Goal: Task Accomplishment & Management: Use online tool/utility

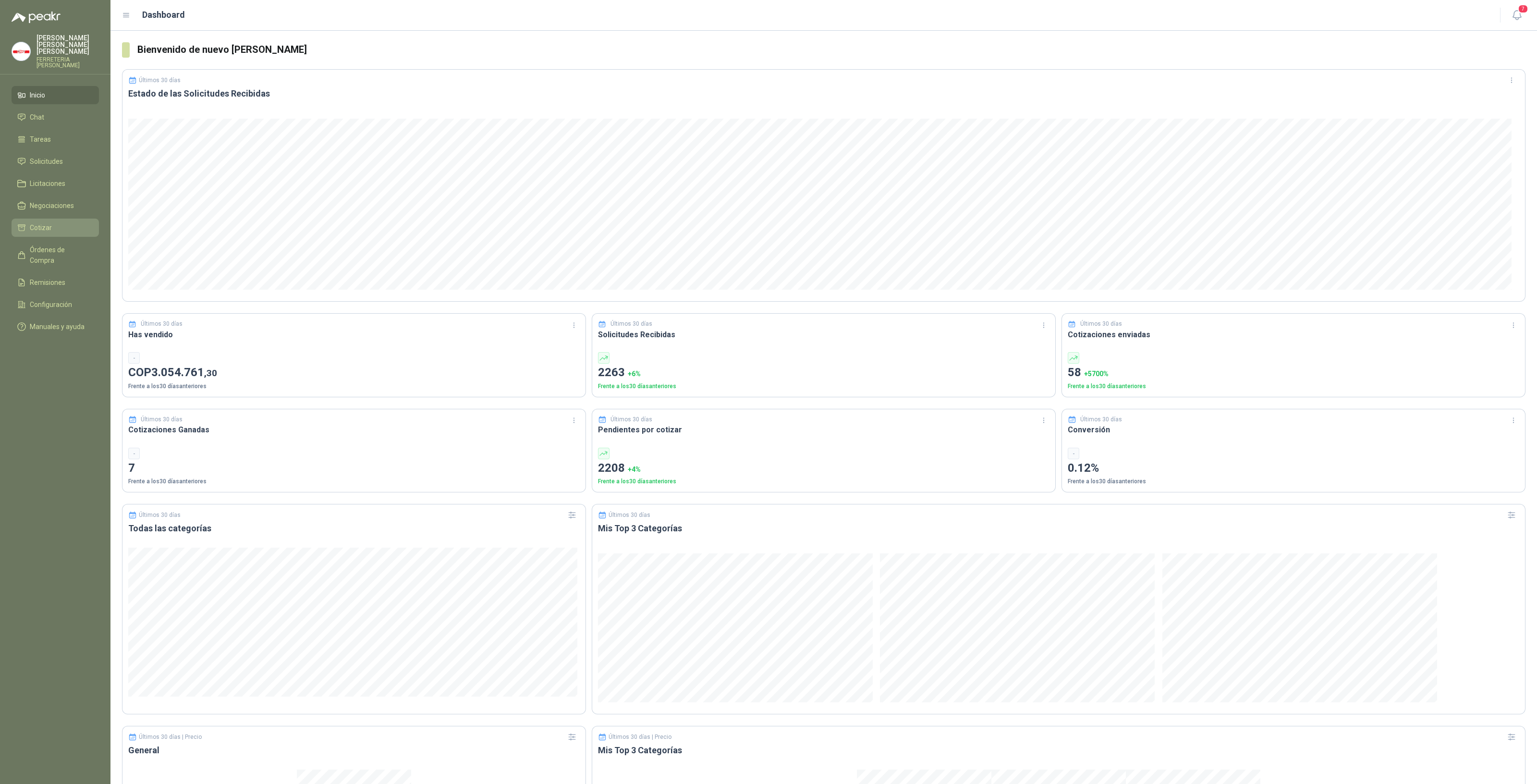
click at [41, 218] on link "Cotizar" at bounding box center [55, 227] width 88 height 18
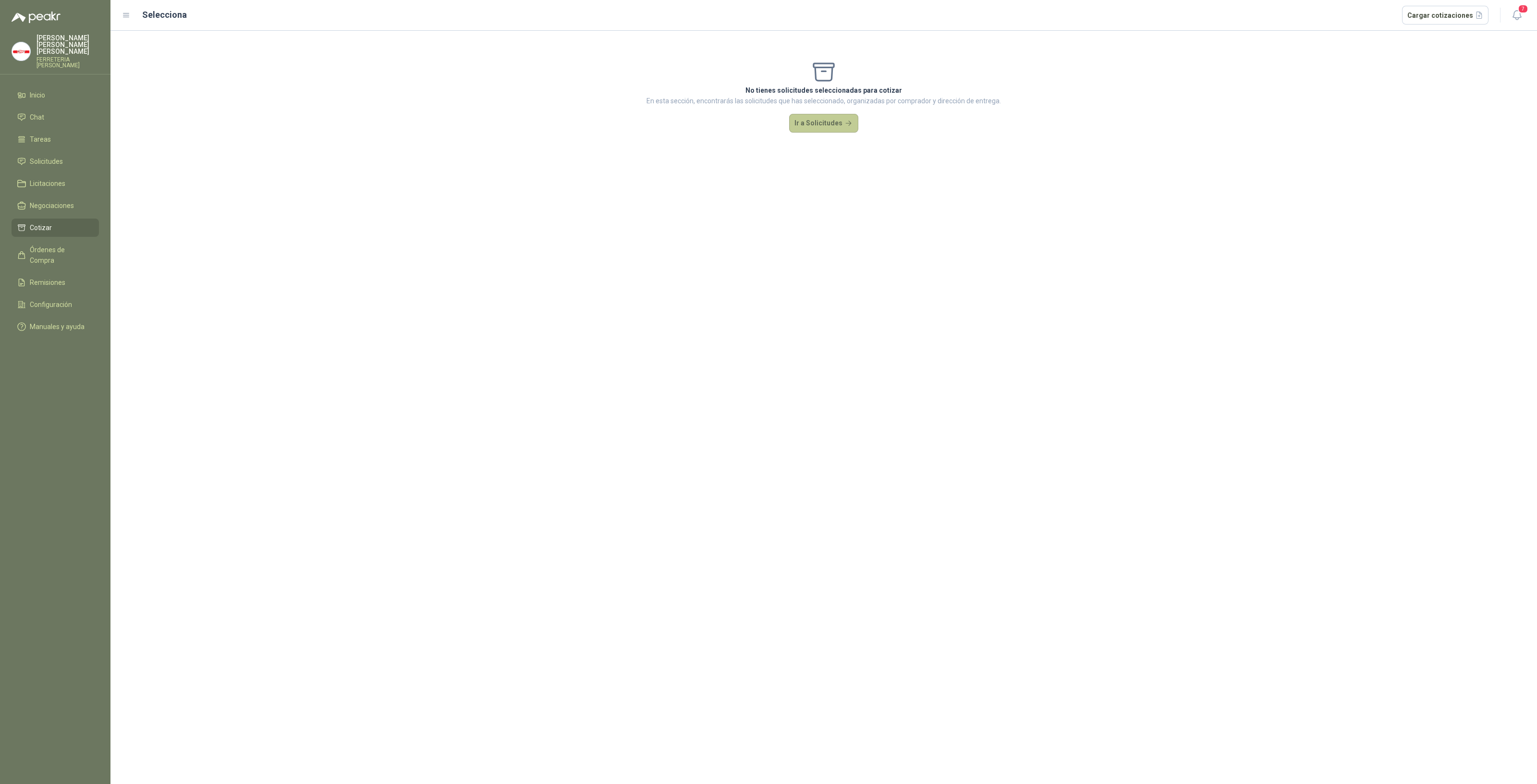
click at [816, 127] on button "Ir a Solicitudes" at bounding box center [824, 124] width 69 height 19
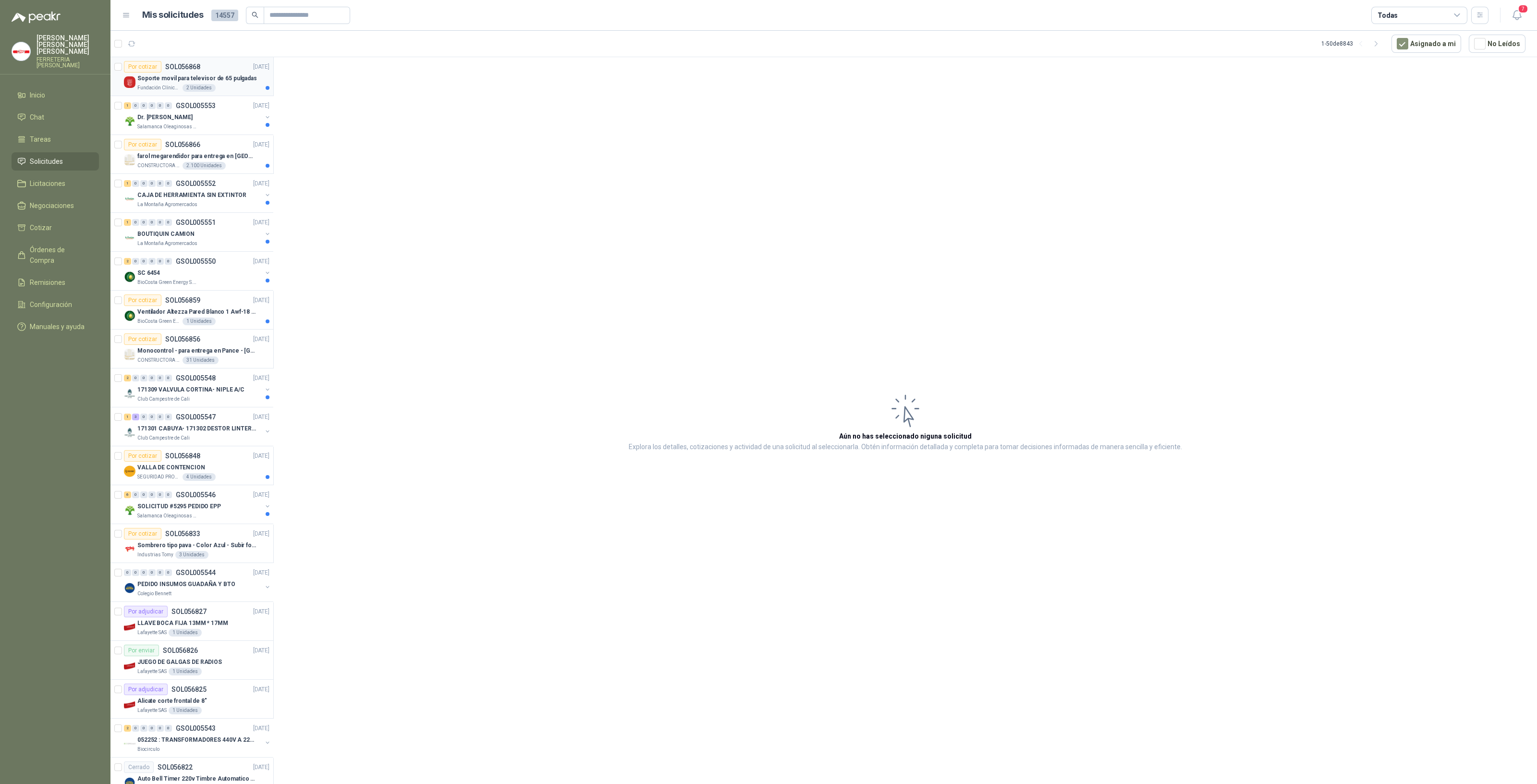
click at [153, 84] on div "Fundación Clínica Shaio 2 Unidades" at bounding box center [203, 88] width 132 height 8
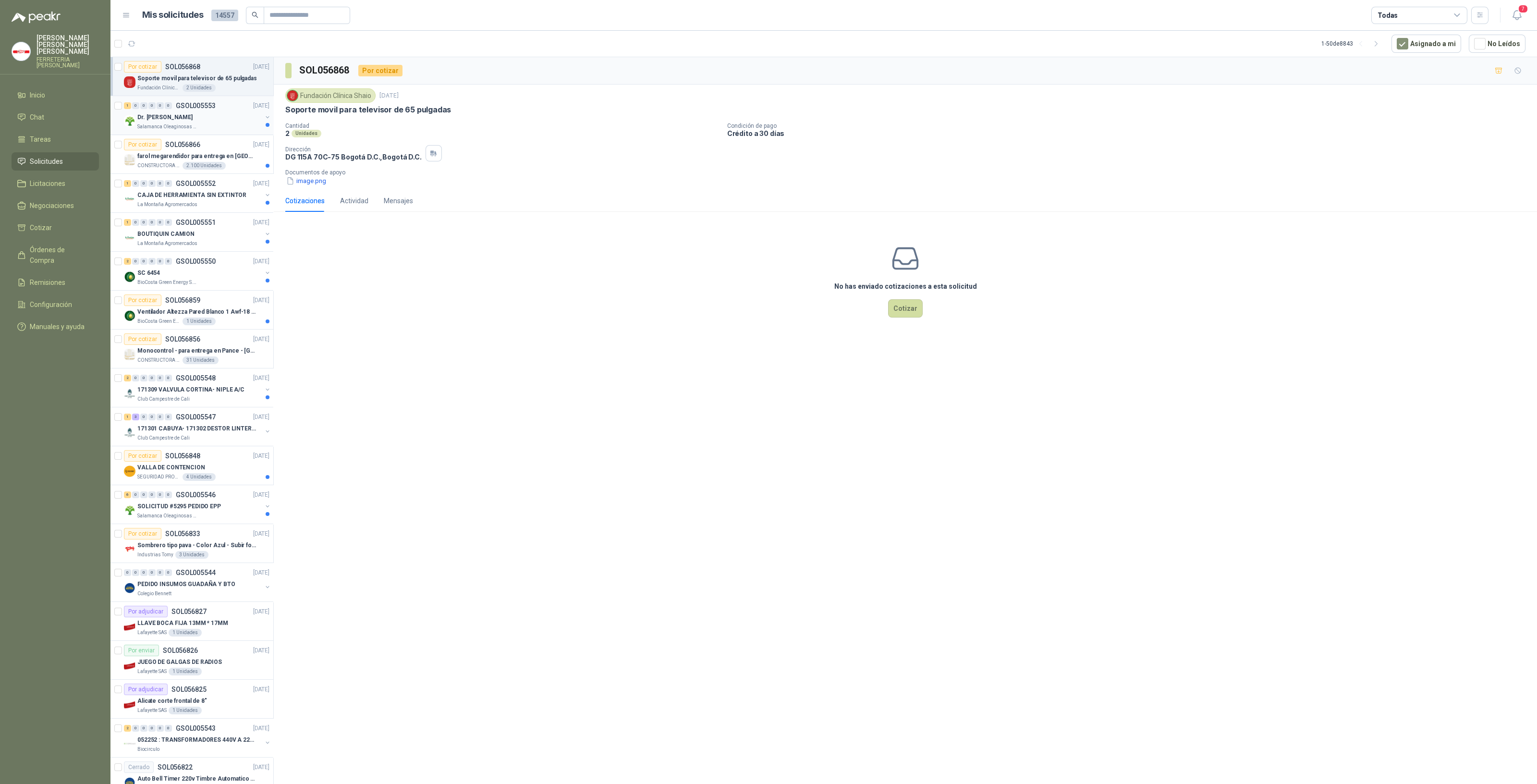
click at [153, 119] on p "Dr. [PERSON_NAME]" at bounding box center [165, 116] width 55 height 9
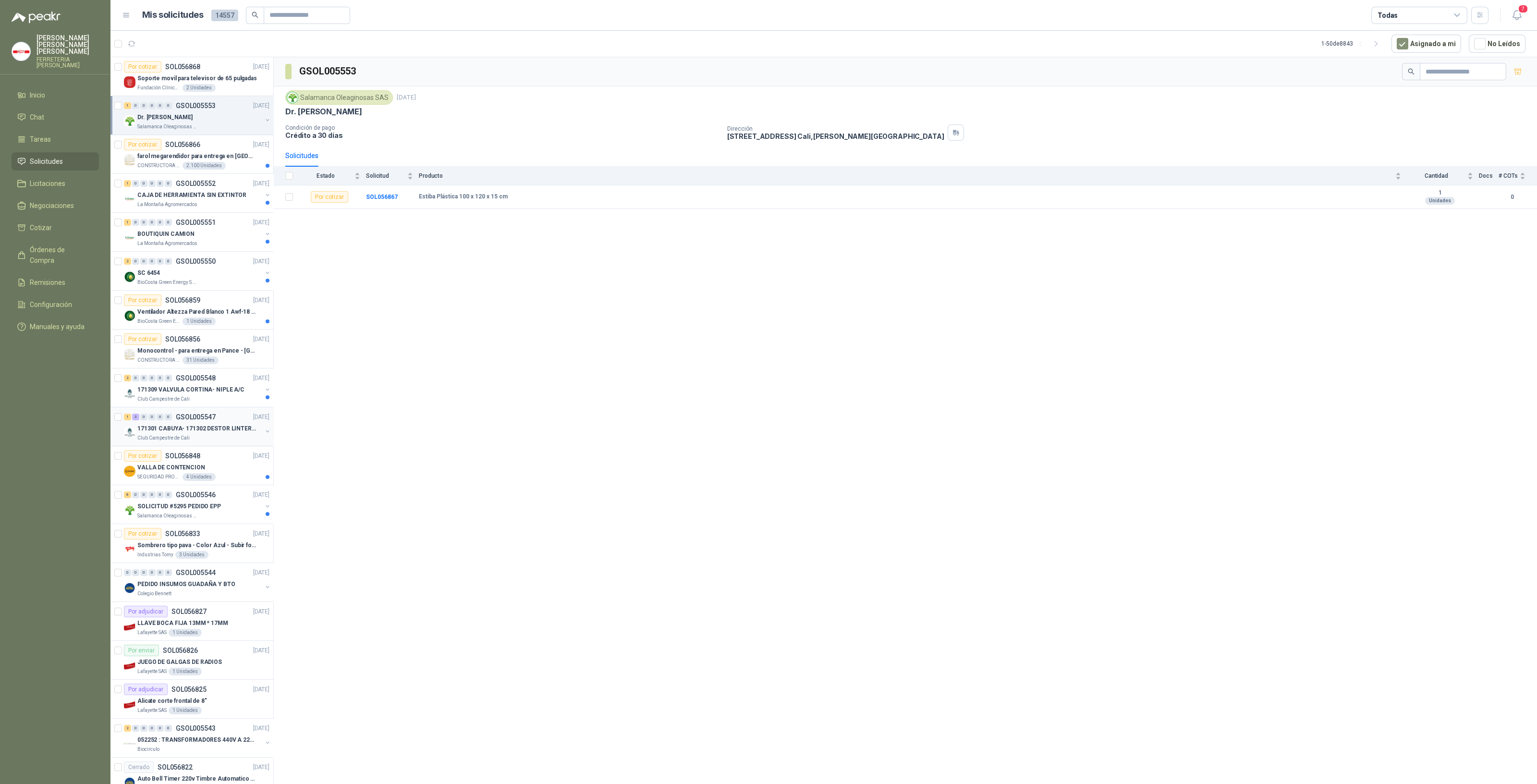
click at [204, 424] on p "171301 CABUYA- 171302 DESTOR LINTER- 171305 PINZA" at bounding box center [197, 428] width 120 height 9
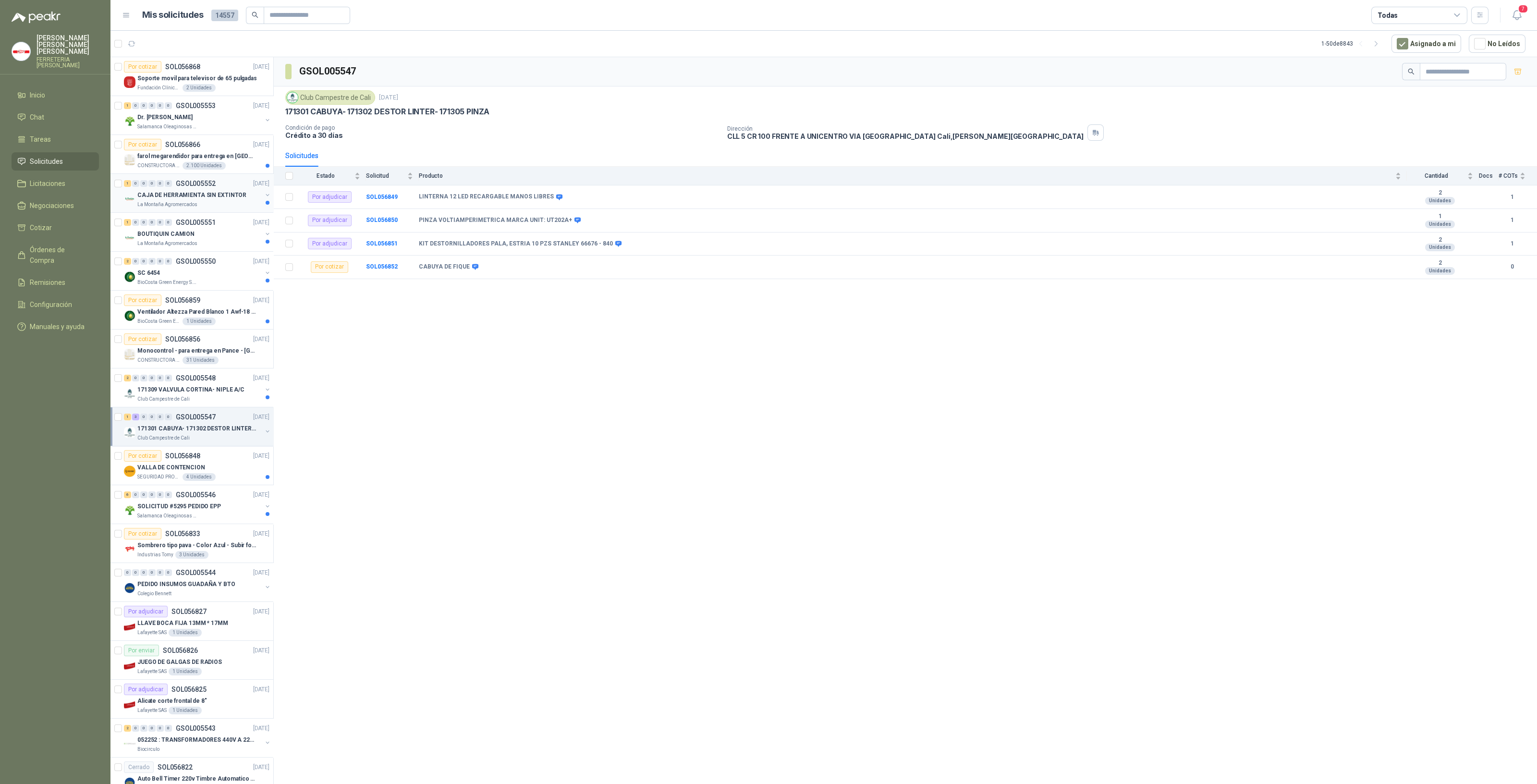
click at [204, 190] on p "CAJA DE HERRAMIENTA SIN EXTINTOR" at bounding box center [192, 194] width 109 height 9
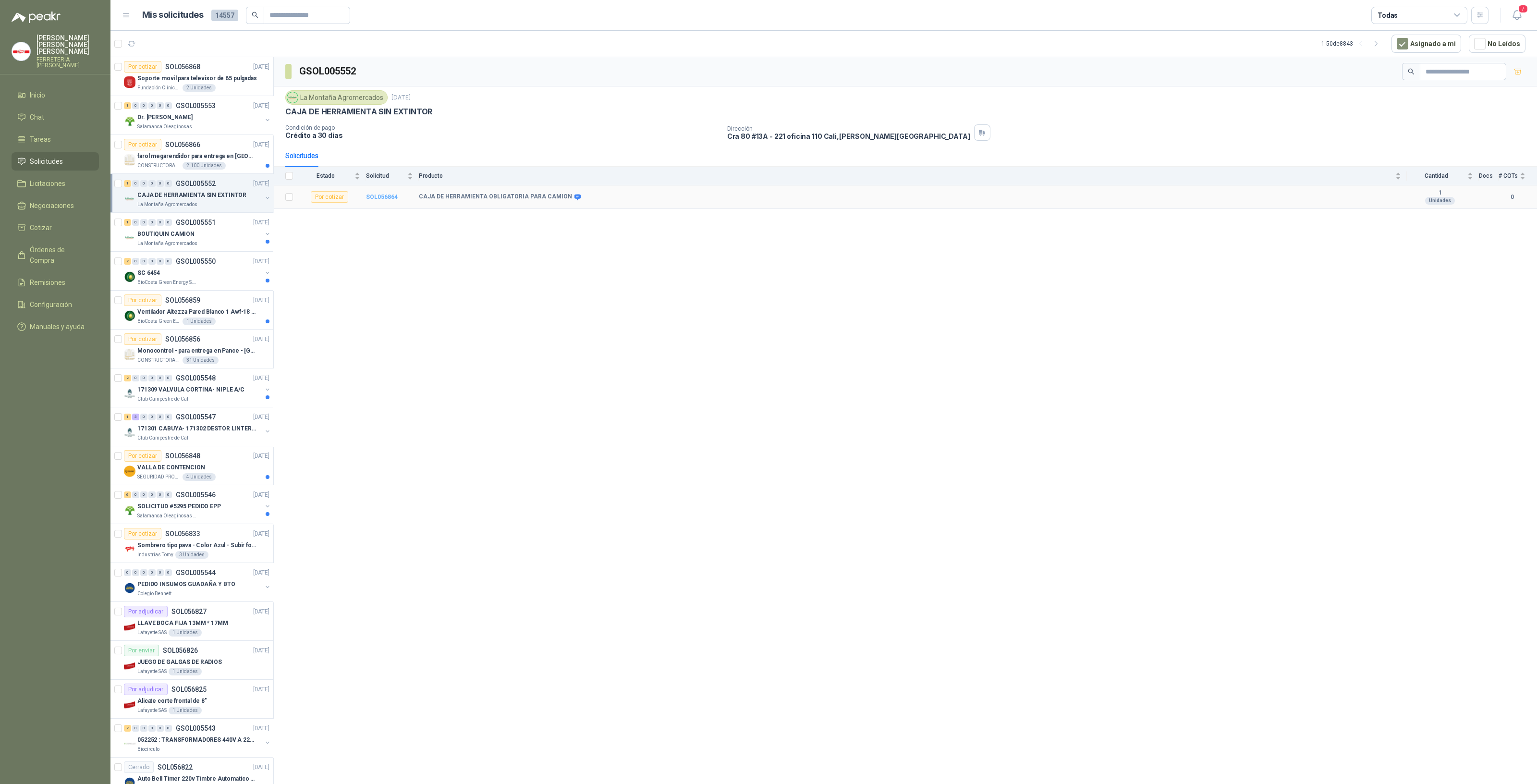
click at [386, 195] on b "SOL056864" at bounding box center [382, 197] width 31 height 6
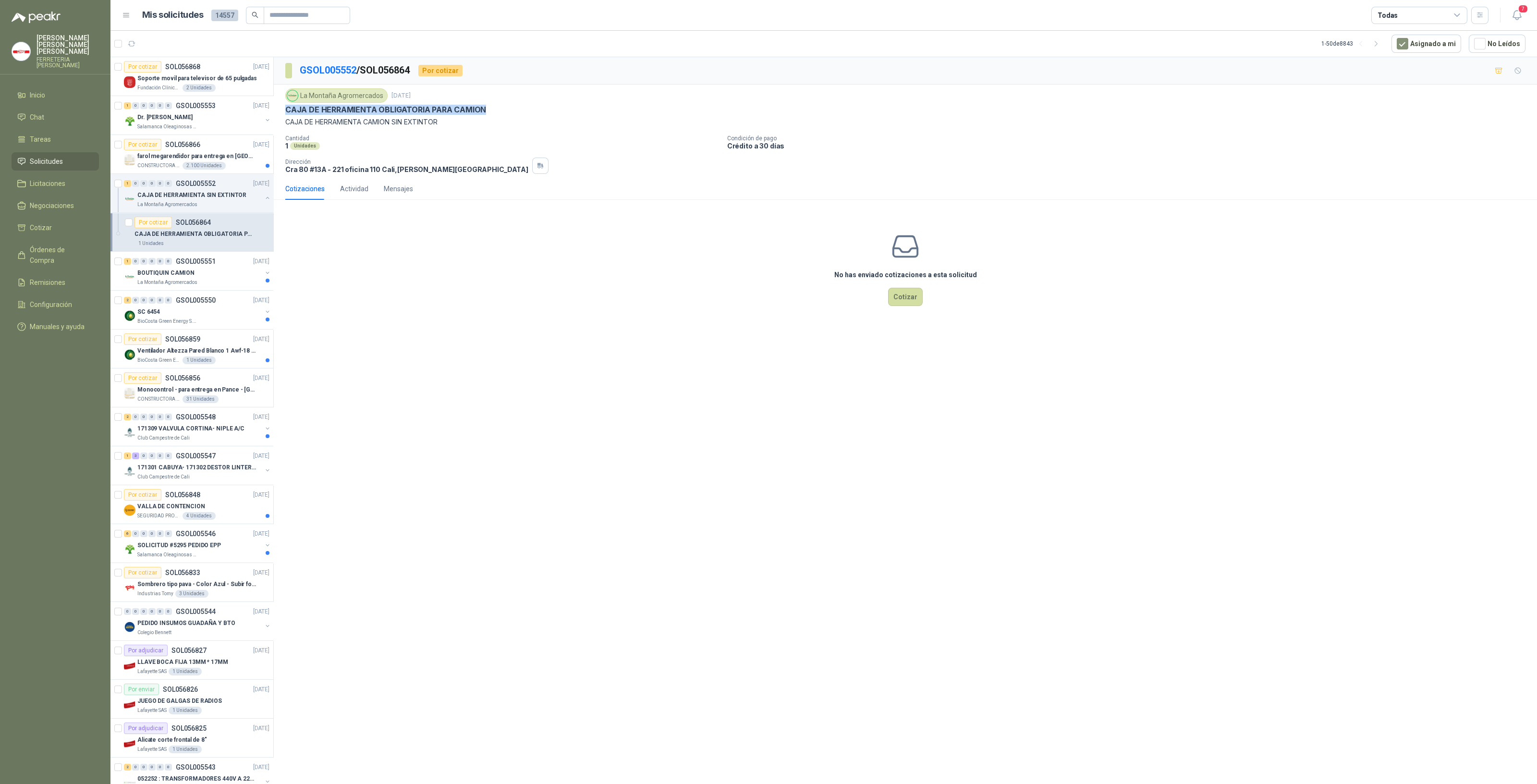
drag, startPoint x: 281, startPoint y: 108, endPoint x: 484, endPoint y: 110, distance: 203.0
click at [484, 110] on div "La Montaña Agromercados [DATE] CAJA DE HERRAMIENTA OBLIGATORIA PARA CAMION CAJA…" at bounding box center [905, 131] width 1263 height 93
copy p "CAJA DE HERRAMIENTA OBLIGATORIA PARA CAMION"
